Goal: Task Accomplishment & Management: Use online tool/utility

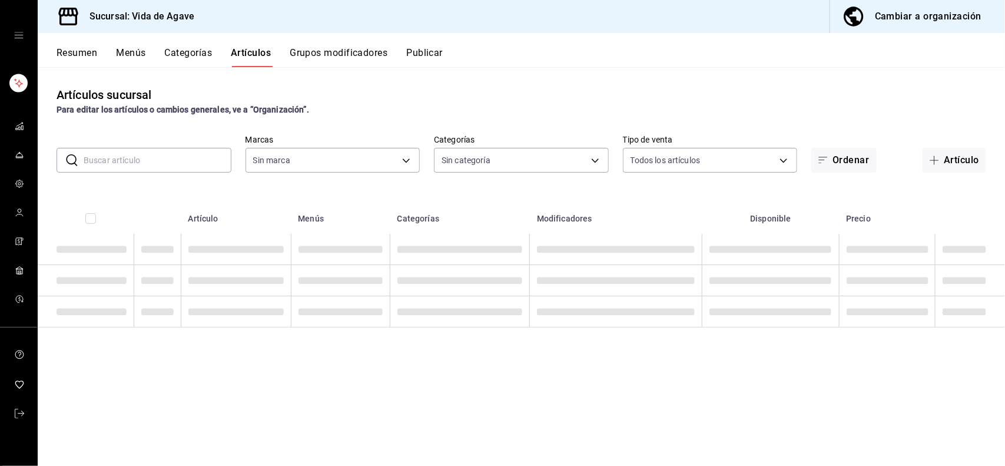
type input "ff43da10-eb43-4a6c-9b53-a479317cfa7e"
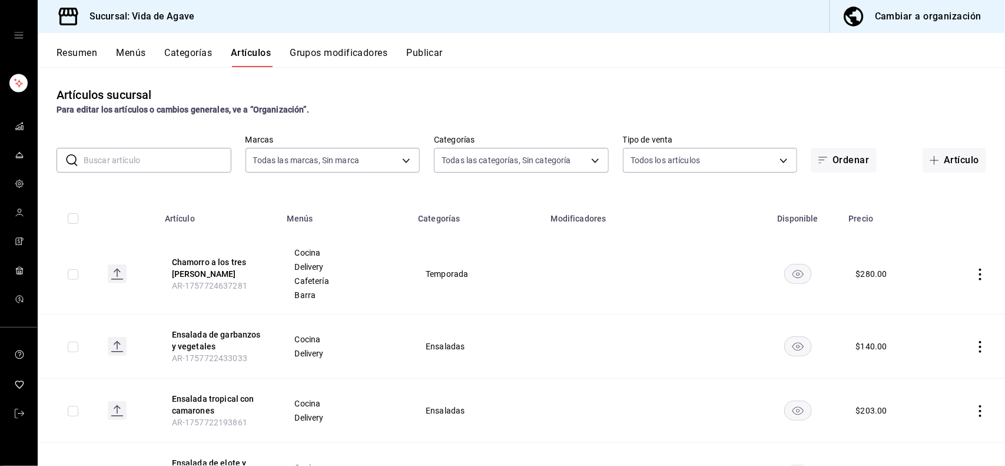
type input "c2fb65bf-0276-4b6a-a1b7-aaaade811108,a5e4aa23-1097-4dca-8a78-e38c2a7d9253,2869d…"
click at [180, 157] on input "text" at bounding box center [158, 160] width 148 height 24
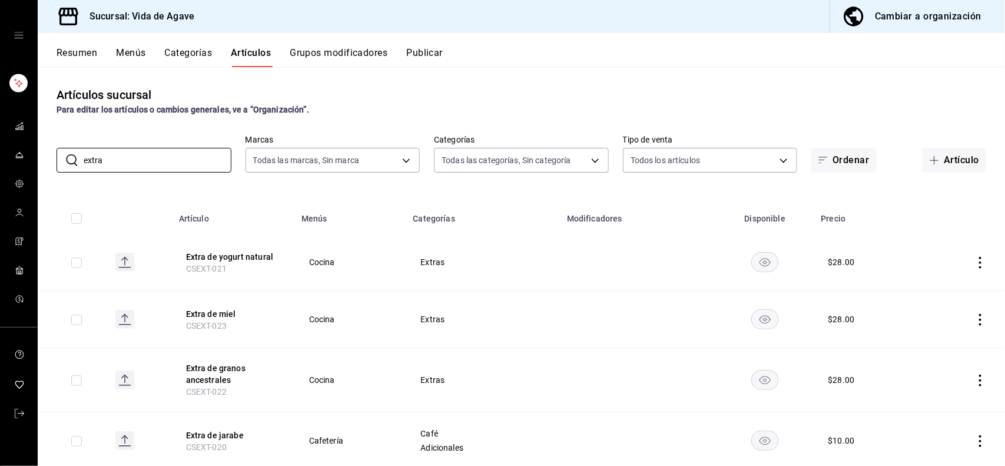
type input "extra"
click at [313, 190] on div "Artículos sucursal Para editar los artículos o cambios generales, ve a “Organiz…" at bounding box center [521, 266] width 967 height 398
click at [9, 128] on link "mailbox folders" at bounding box center [18, 126] width 37 height 25
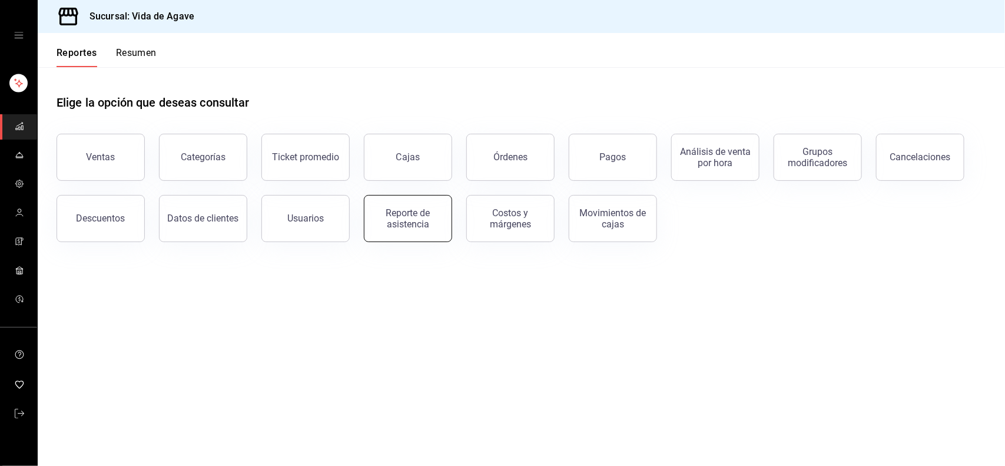
click at [446, 219] on button "Reporte de asistencia" at bounding box center [408, 218] width 88 height 47
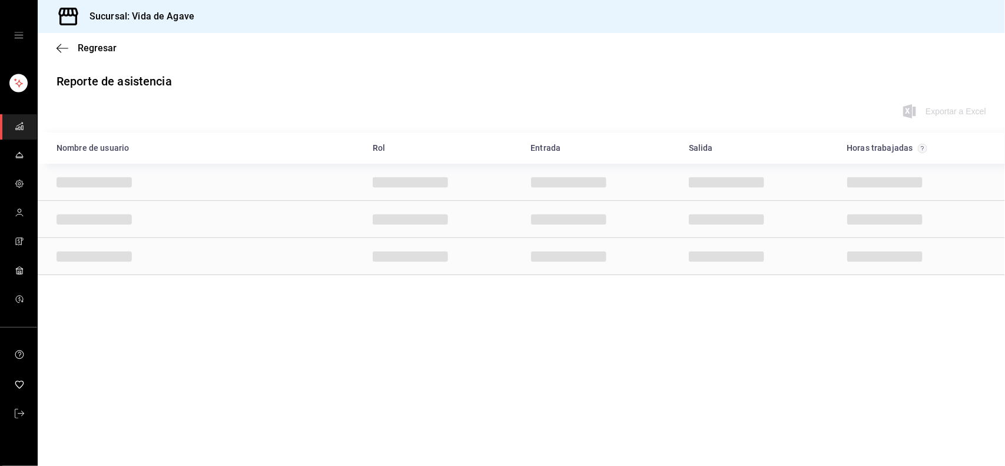
click at [446, 219] on div "Container" at bounding box center [521, 219] width 967 height 111
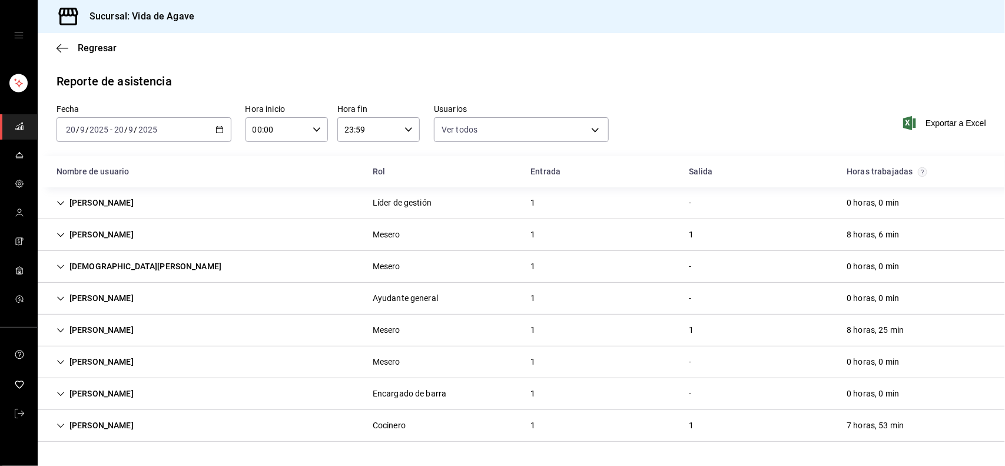
click at [964, 121] on span "Exportar a Excel" at bounding box center [946, 123] width 81 height 14
